Goal: Information Seeking & Learning: Learn about a topic

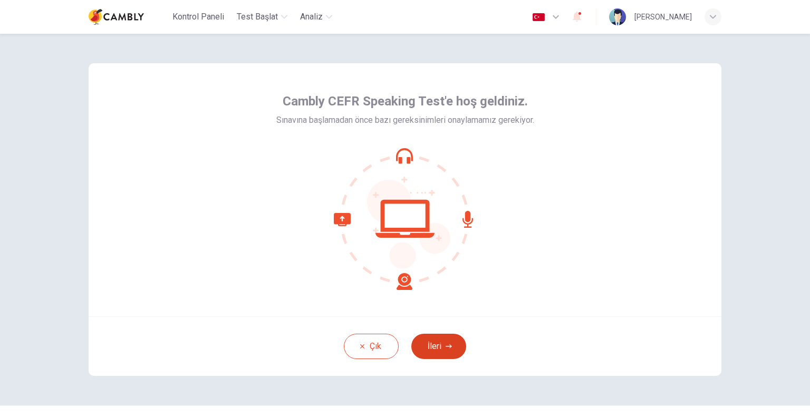
click at [437, 352] on button "İleri" at bounding box center [438, 346] width 55 height 25
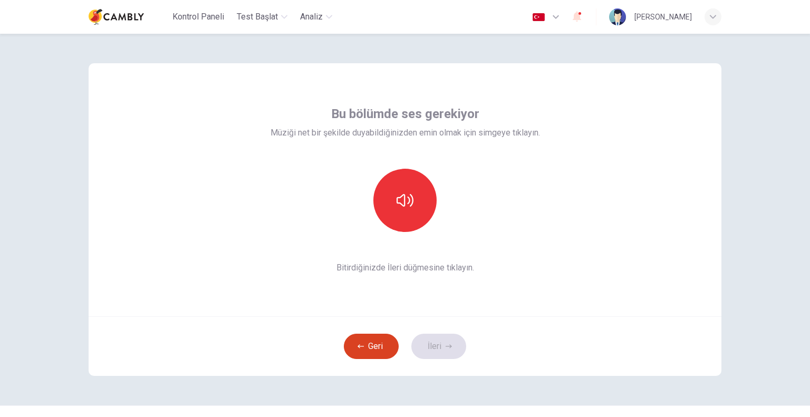
click at [376, 351] on button "Geri" at bounding box center [371, 346] width 55 height 25
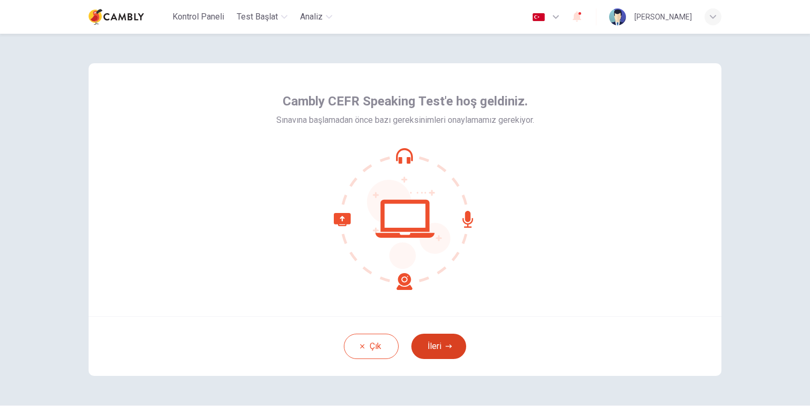
click at [440, 341] on button "İleri" at bounding box center [438, 346] width 55 height 25
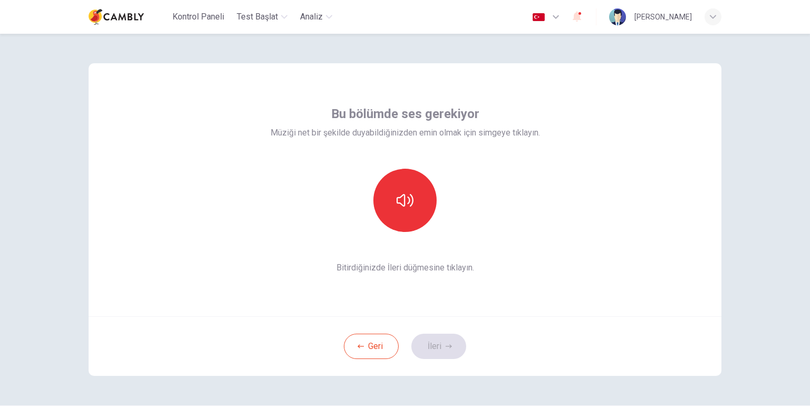
click at [471, 292] on div "Bu bölümde ses gerekiyor Müziği net bir şekilde duyabildiğinizden emin olmak iç…" at bounding box center [405, 189] width 633 height 253
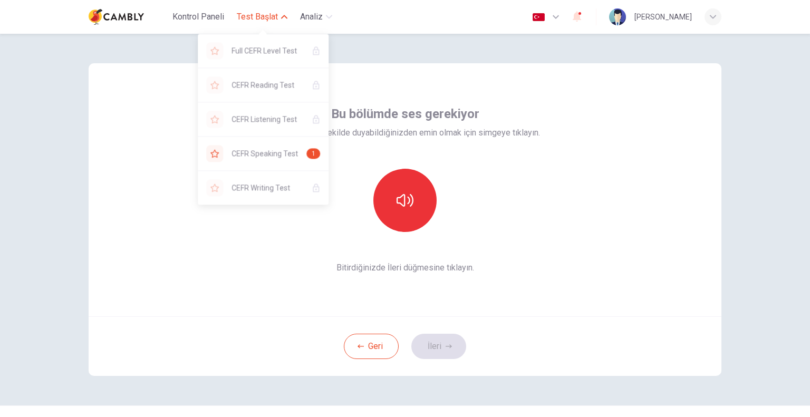
click at [267, 15] on span "Test Başlat" at bounding box center [257, 17] width 41 height 13
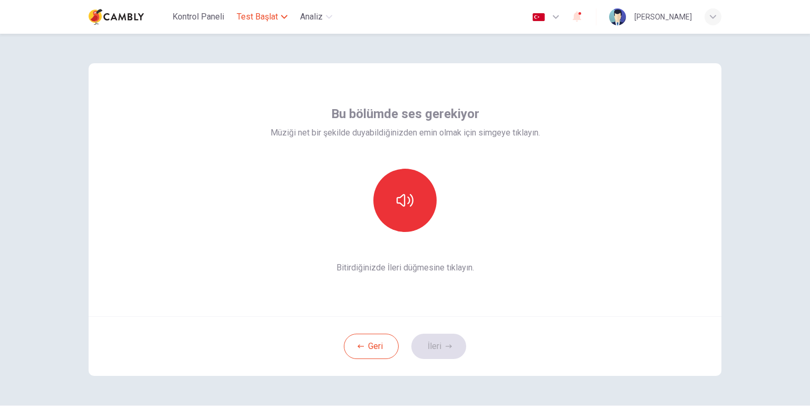
click at [267, 15] on span "Test Başlat" at bounding box center [257, 17] width 41 height 13
click at [128, 17] on img at bounding box center [116, 16] width 55 height 21
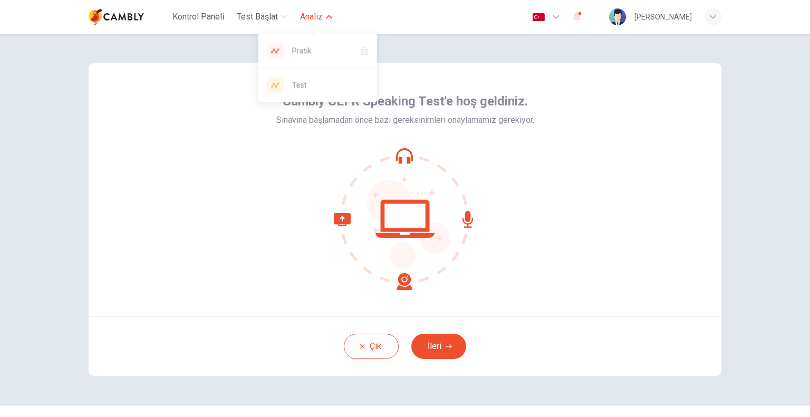
click at [322, 12] on span "Analiz" at bounding box center [311, 17] width 23 height 13
click at [325, 11] on button "Analiz" at bounding box center [316, 16] width 41 height 19
click at [323, 17] on span "Analiz" at bounding box center [311, 17] width 23 height 13
click at [313, 24] on button "Analiz" at bounding box center [316, 16] width 41 height 19
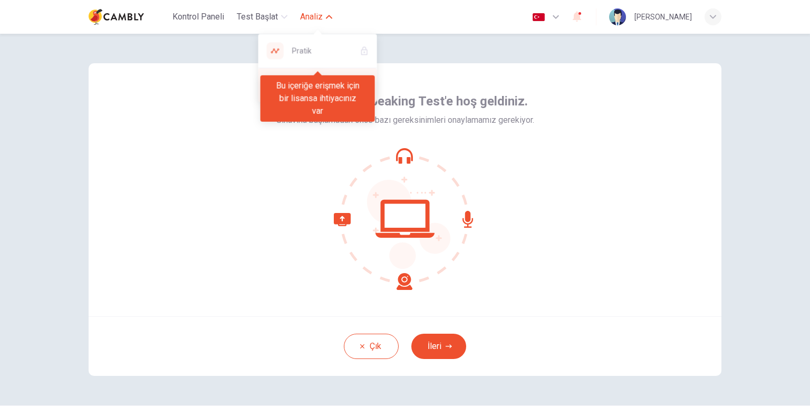
click at [376, 88] on div "Test" at bounding box center [317, 85] width 119 height 34
